Goal: Transaction & Acquisition: Download file/media

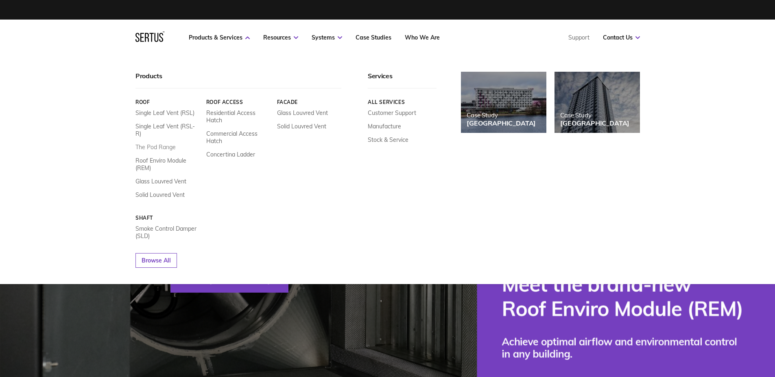
click at [161, 143] on link "The Pod Range" at bounding box center [156, 146] width 40 height 7
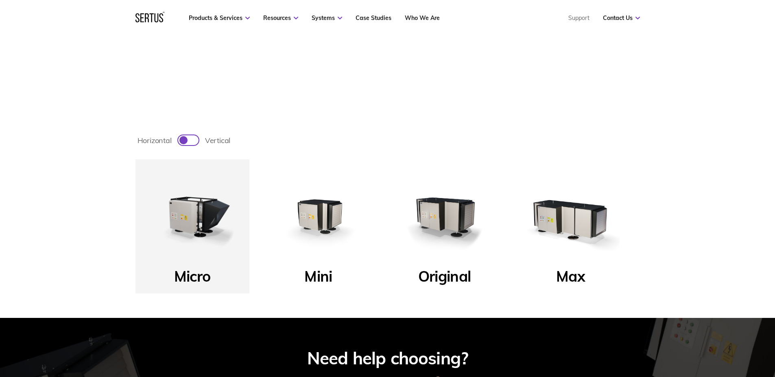
scroll to position [244, 0]
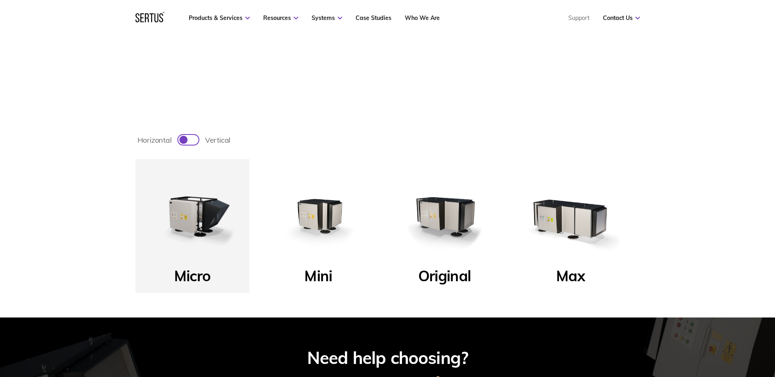
click at [328, 228] on img at bounding box center [319, 216] width 98 height 98
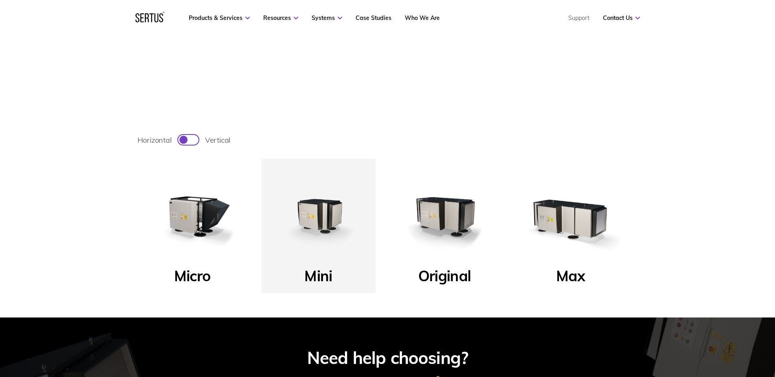
click at [325, 281] on p "Mini" at bounding box center [318, 278] width 28 height 24
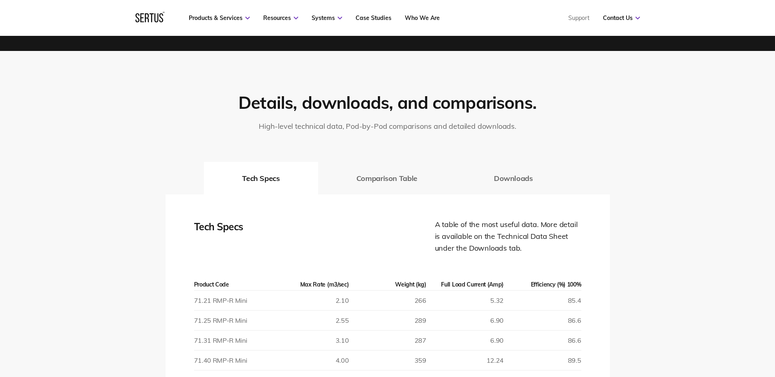
scroll to position [1221, 0]
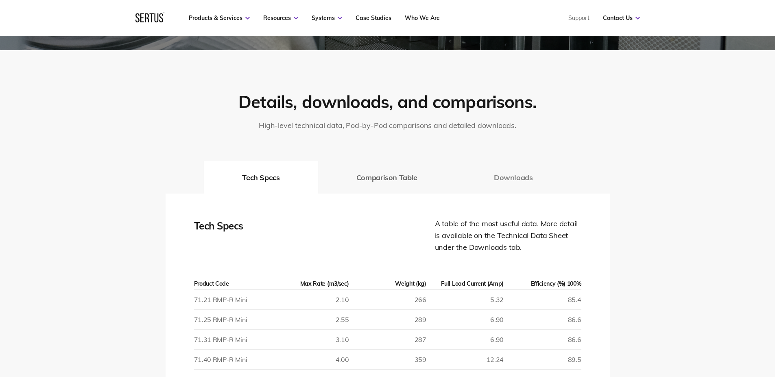
click at [504, 177] on button "Downloads" at bounding box center [514, 177] width 116 height 33
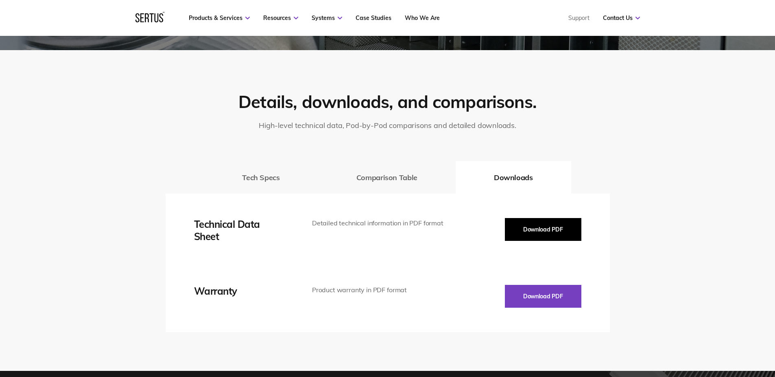
click at [560, 230] on button "Download PDF" at bounding box center [543, 229] width 77 height 23
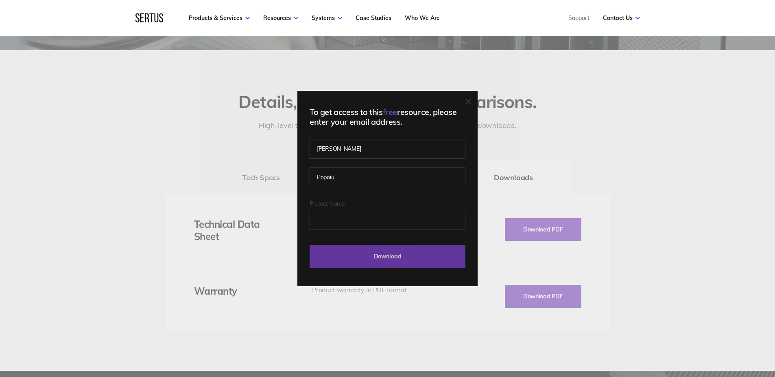
click at [362, 246] on input "Download" at bounding box center [388, 256] width 156 height 23
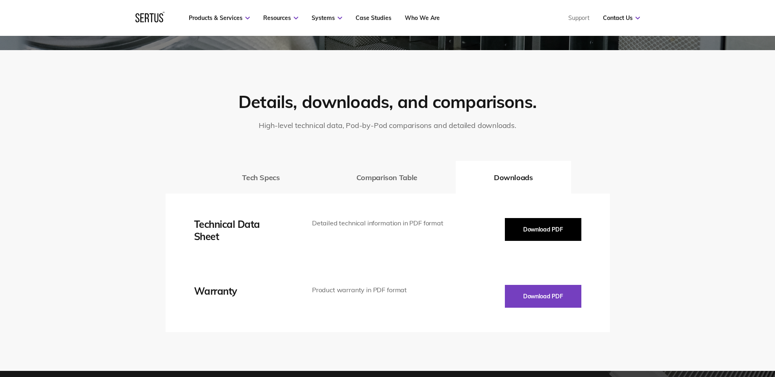
click at [534, 225] on button "Download PDF" at bounding box center [543, 229] width 77 height 23
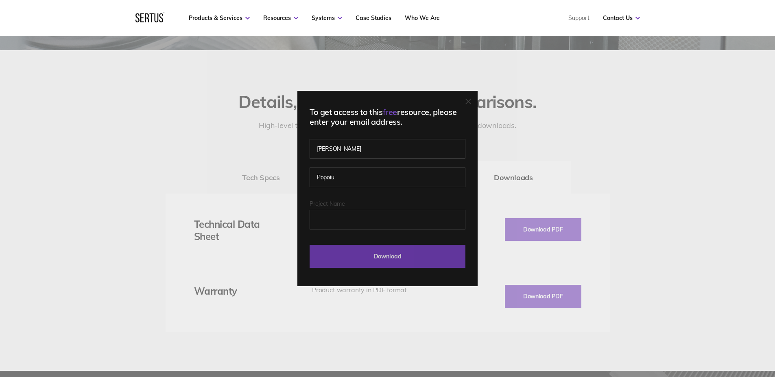
click at [434, 258] on input "Download" at bounding box center [388, 256] width 156 height 23
